Goal: Find specific page/section: Find specific page/section

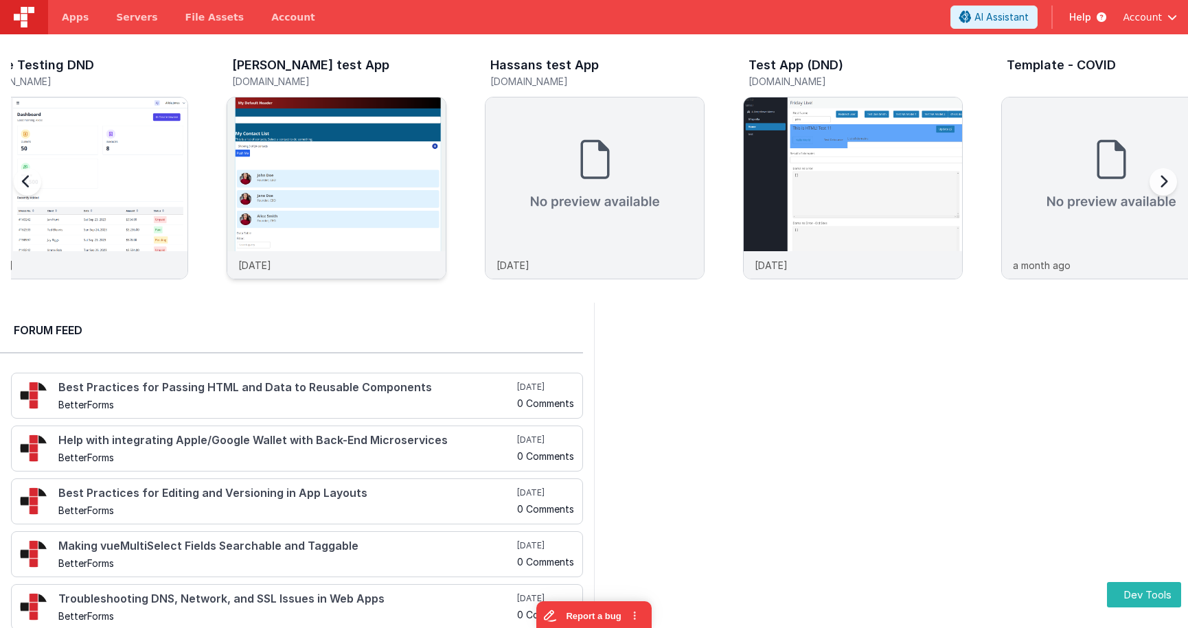
scroll to position [0, 37]
